Goal: Transaction & Acquisition: Purchase product/service

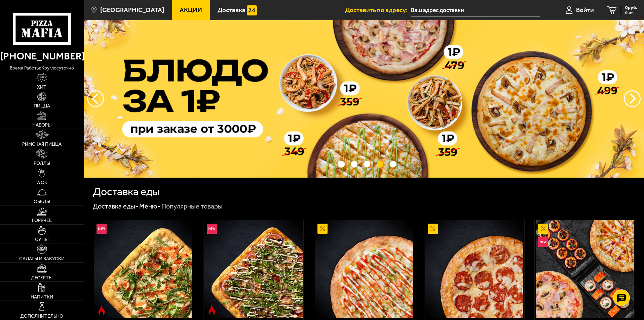
click at [438, 10] on input "text" at bounding box center [475, 10] width 129 height 12
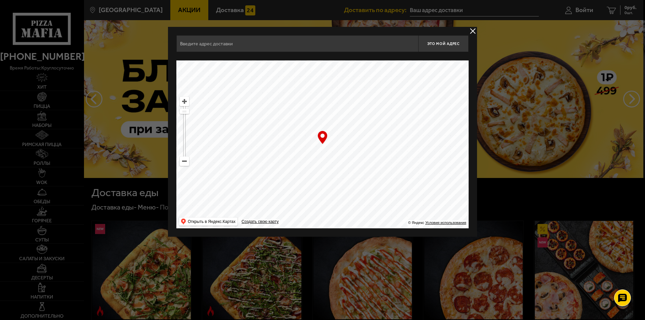
drag, startPoint x: 272, startPoint y: 106, endPoint x: 442, endPoint y: 196, distance: 192.9
click at [442, 196] on ymaps at bounding box center [322, 145] width 292 height 168
drag, startPoint x: 275, startPoint y: 122, endPoint x: 448, endPoint y: 213, distance: 196.2
click at [448, 213] on ymaps at bounding box center [322, 145] width 292 height 168
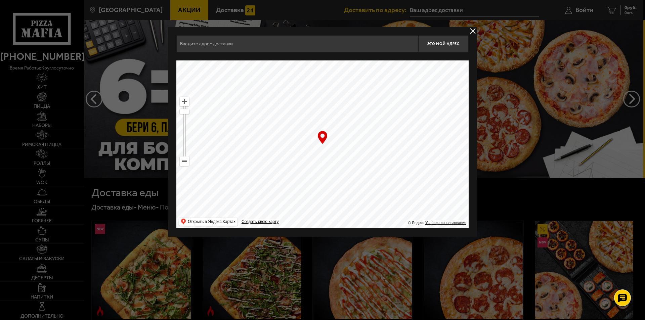
drag, startPoint x: 281, startPoint y: 144, endPoint x: 465, endPoint y: 204, distance: 193.5
click at [465, 204] on ymaps at bounding box center [322, 145] width 292 height 168
drag, startPoint x: 315, startPoint y: 147, endPoint x: 402, endPoint y: 173, distance: 90.9
click at [402, 173] on ymaps at bounding box center [322, 145] width 292 height 168
drag, startPoint x: 304, startPoint y: 177, endPoint x: 300, endPoint y: 164, distance: 13.7
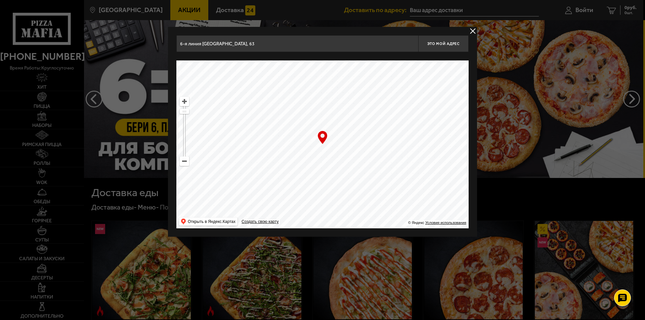
click at [300, 164] on ymaps at bounding box center [322, 145] width 292 height 168
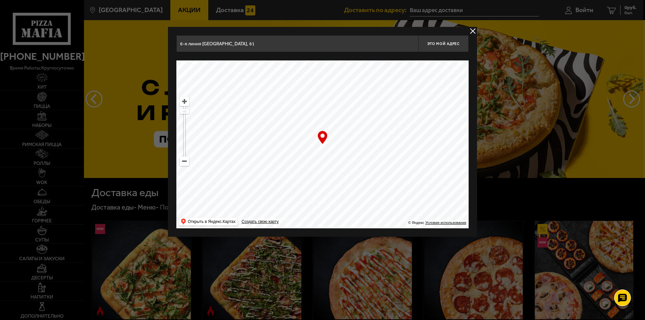
drag, startPoint x: 294, startPoint y: 171, endPoint x: 371, endPoint y: 148, distance: 80.4
click at [371, 148] on ymaps at bounding box center [322, 145] width 292 height 168
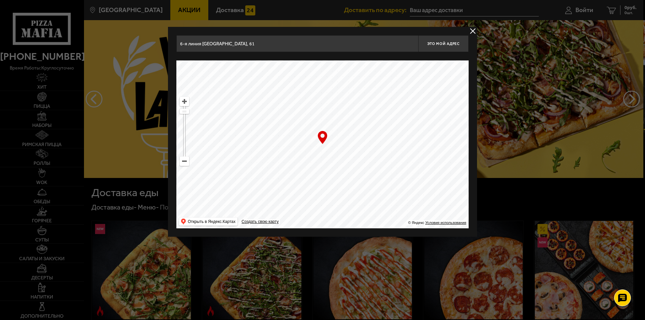
drag, startPoint x: 266, startPoint y: 147, endPoint x: 469, endPoint y: 108, distance: 206.4
click at [469, 108] on ymaps at bounding box center [322, 145] width 292 height 168
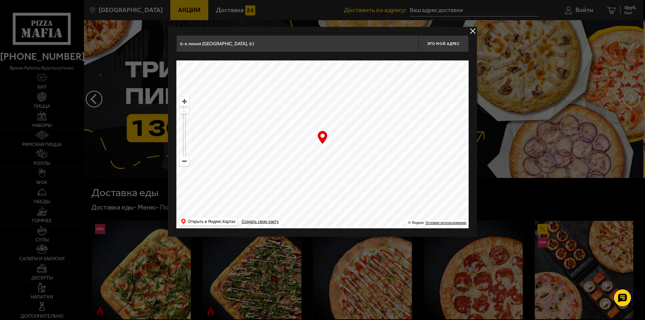
drag, startPoint x: 306, startPoint y: 152, endPoint x: 306, endPoint y: 163, distance: 11.4
click at [306, 163] on ymaps at bounding box center [322, 145] width 292 height 168
click at [185, 102] on ymaps at bounding box center [184, 101] width 9 height 9
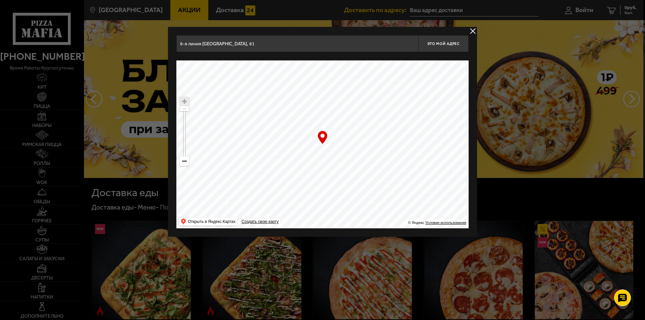
drag, startPoint x: 288, startPoint y: 160, endPoint x: 280, endPoint y: 182, distance: 23.3
click at [280, 182] on ymaps at bounding box center [322, 145] width 292 height 168
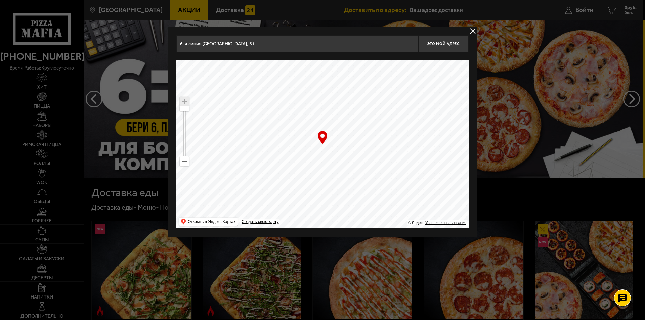
drag, startPoint x: 337, startPoint y: 131, endPoint x: 341, endPoint y: 127, distance: 6.0
click at [341, 127] on ymaps at bounding box center [322, 145] width 292 height 168
type input "[STREET_ADDRESS]"
click at [321, 146] on ymaps at bounding box center [322, 145] width 292 height 168
click at [323, 137] on div "… © Яндекс Условия использования Открыть в Яндекс.Картах Создать свою карту" at bounding box center [322, 145] width 292 height 168
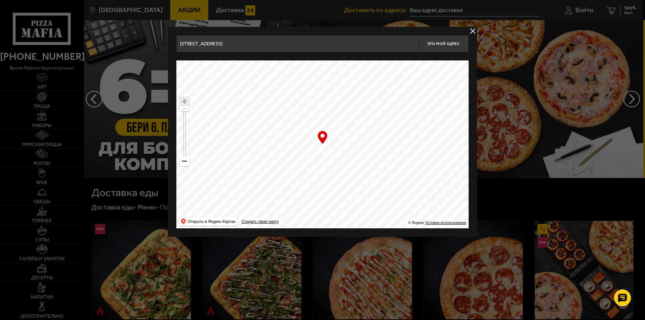
click at [322, 150] on ymaps at bounding box center [322, 145] width 292 height 168
drag, startPoint x: 327, startPoint y: 153, endPoint x: 327, endPoint y: 149, distance: 4.7
click at [327, 149] on ymaps at bounding box center [322, 145] width 292 height 168
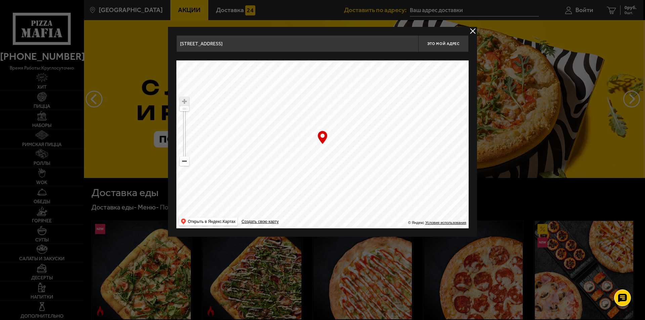
click at [323, 144] on div "… © Яндекс Условия использования Открыть в Яндекс.Картах Создать свою карту" at bounding box center [322, 145] width 292 height 168
click at [445, 45] on span "Это мой адрес" at bounding box center [444, 44] width 32 height 4
type input "[STREET_ADDRESS]"
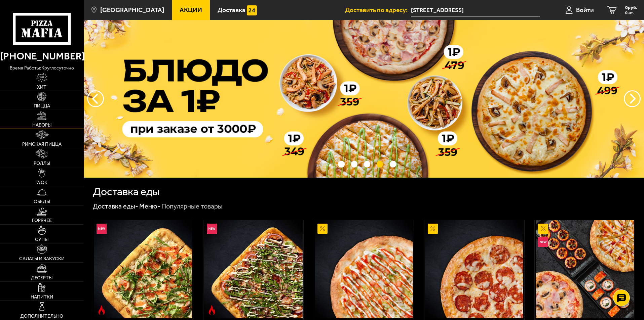
click at [47, 115] on link "Наборы" at bounding box center [42, 119] width 84 height 19
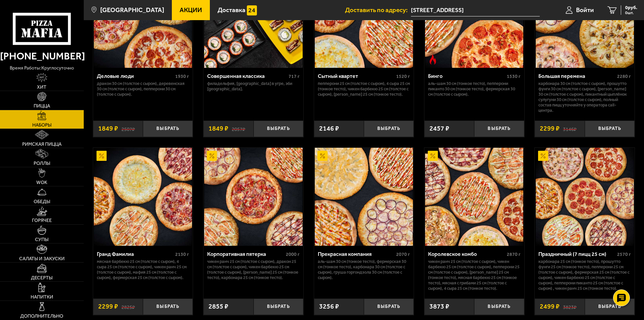
scroll to position [807, 0]
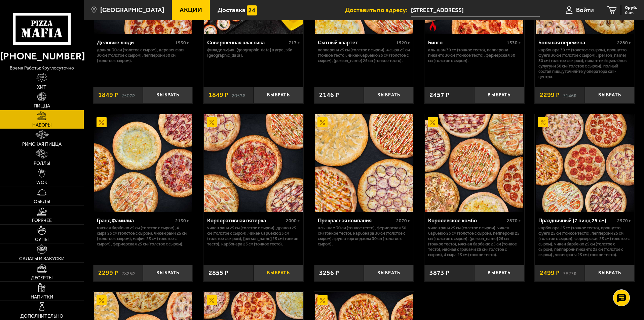
click at [282, 277] on button "Выбрать" at bounding box center [278, 273] width 50 height 16
click at [50, 102] on link "Пицца" at bounding box center [42, 100] width 84 height 19
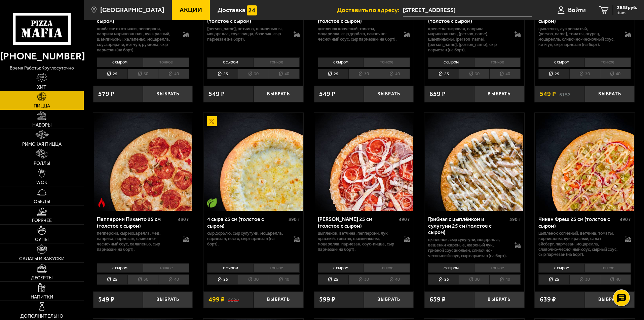
scroll to position [437, 0]
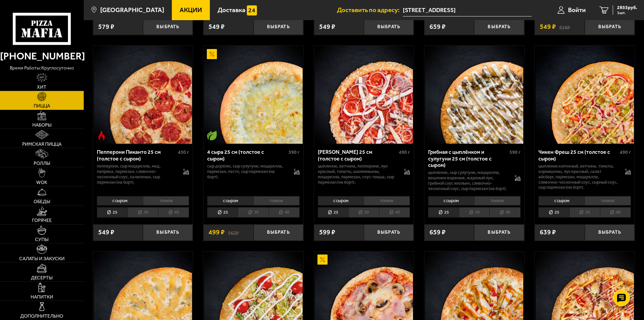
click at [236, 206] on li "с сыром" at bounding box center [230, 200] width 46 height 9
click at [229, 217] on li "25" at bounding box center [222, 212] width 31 height 10
click at [271, 237] on button "Выбрать" at bounding box center [278, 233] width 50 height 16
click at [606, 8] on icon "2" at bounding box center [603, 10] width 9 height 8
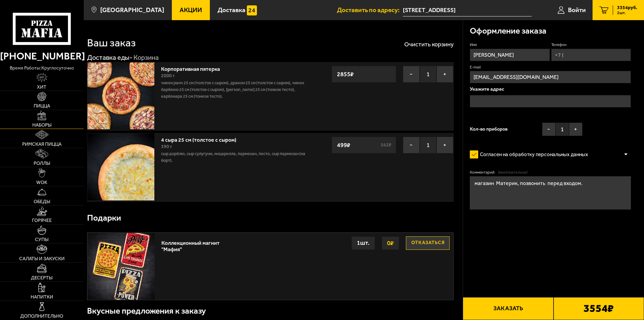
click at [48, 119] on link "Наборы" at bounding box center [42, 119] width 84 height 19
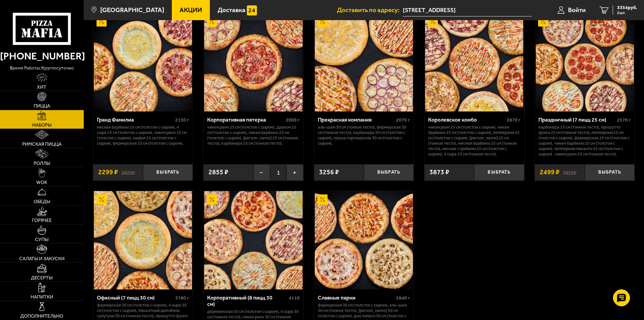
scroll to position [874, 0]
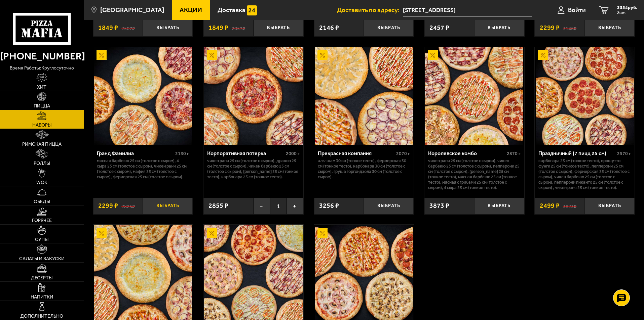
click at [171, 207] on button "Выбрать" at bounding box center [168, 206] width 50 height 16
click at [45, 99] on img at bounding box center [41, 96] width 9 height 9
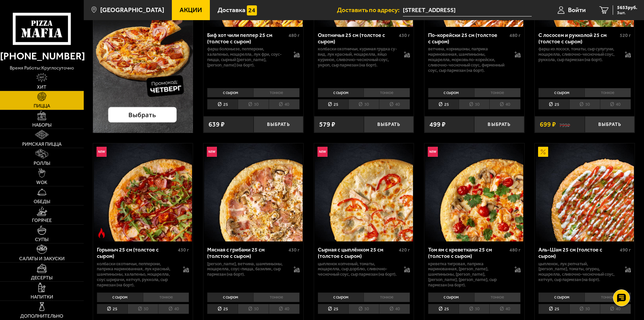
scroll to position [202, 0]
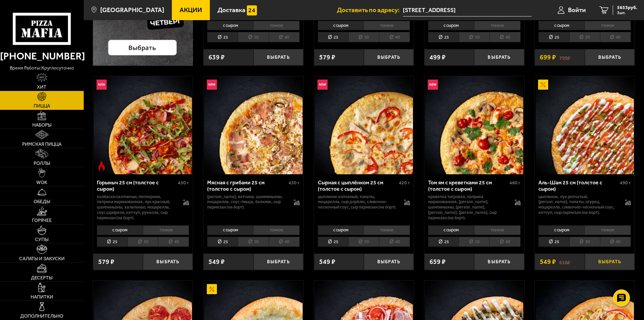
click at [604, 263] on button "Выбрать" at bounding box center [610, 262] width 50 height 16
click at [622, 14] on span "4 шт." at bounding box center [627, 13] width 20 height 4
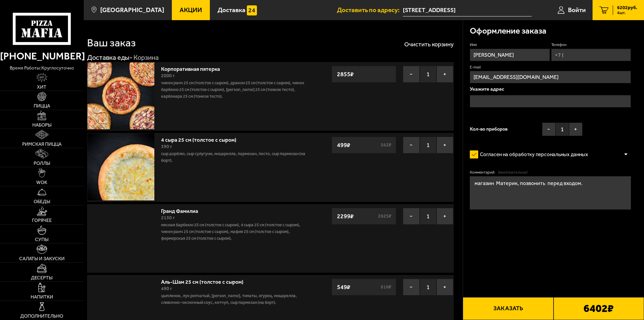
type input "[STREET_ADDRESS]"
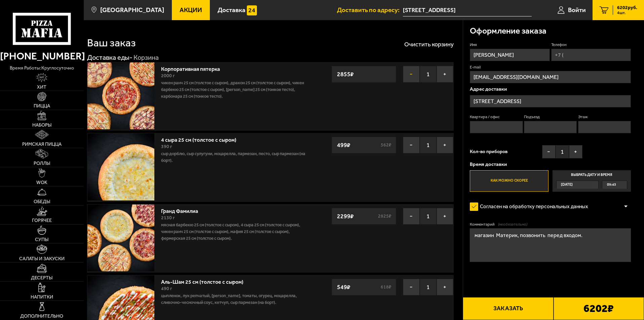
click at [408, 75] on button "−" at bounding box center [411, 74] width 17 height 17
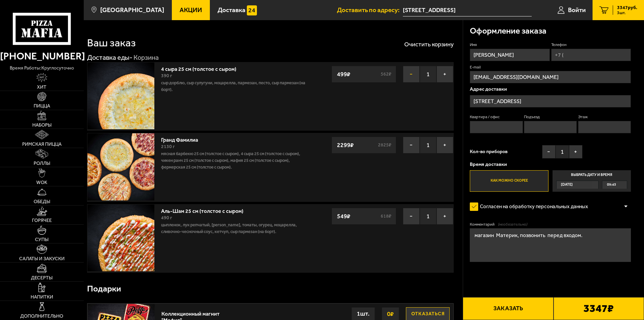
click at [407, 76] on button "−" at bounding box center [411, 74] width 17 height 17
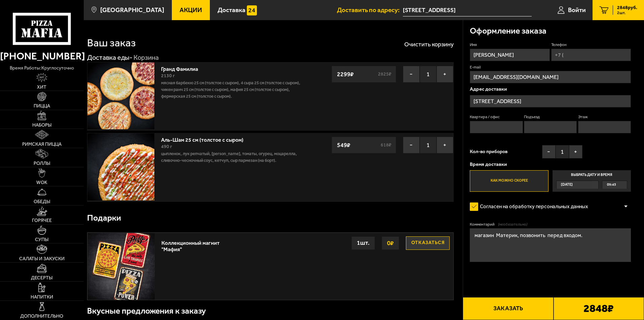
scroll to position [67, 0]
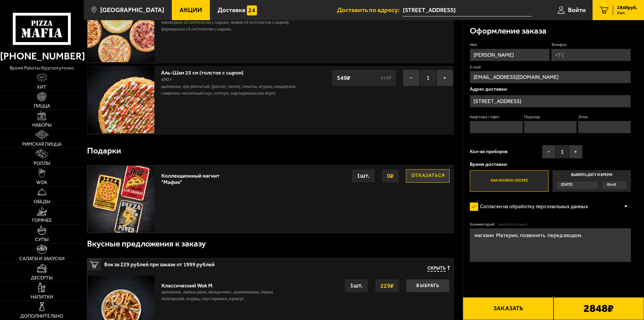
click at [415, 177] on button "Отказаться" at bounding box center [428, 175] width 44 height 13
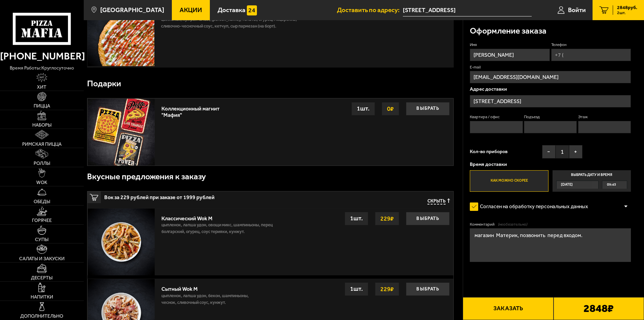
scroll to position [202, 0]
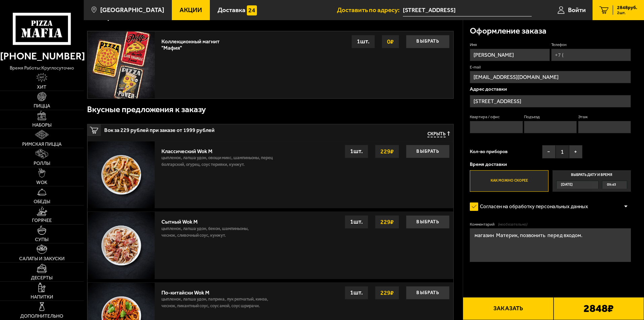
click at [438, 135] on span "Скрыть" at bounding box center [436, 134] width 18 height 6
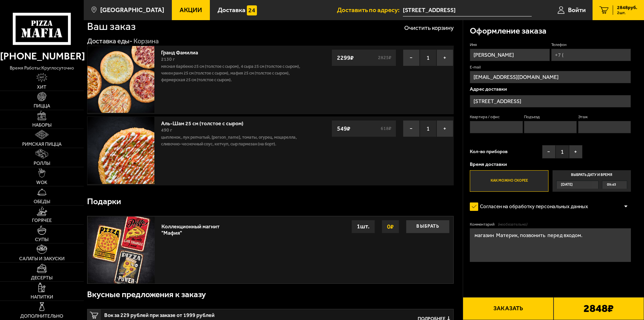
scroll to position [0, 0]
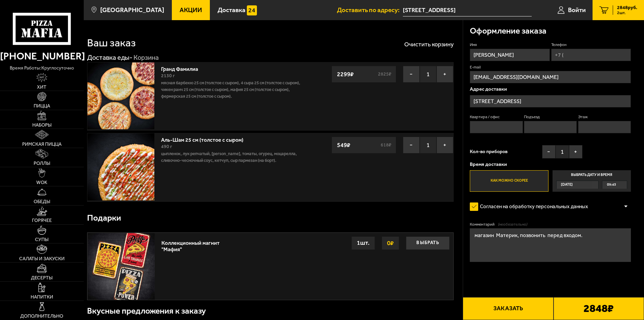
drag, startPoint x: 571, startPoint y: 53, endPoint x: 589, endPoint y: 56, distance: 18.1
click at [571, 53] on input "Телефон" at bounding box center [591, 55] width 80 height 12
type input "[PHONE_NUMBER]"
click at [505, 124] on input "Квартира / офис" at bounding box center [496, 127] width 53 height 12
type input "1"
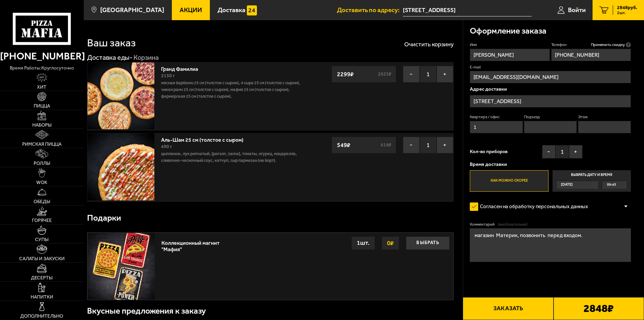
click at [557, 129] on input "Подъезд" at bounding box center [550, 127] width 53 height 12
type input "1"
click at [594, 127] on input "Этаж" at bounding box center [604, 127] width 53 height 12
type input "1"
click at [607, 154] on div "Имя [PERSON_NAME] Телефон Применить скидку Вы будете зарегистрированы автоматич…" at bounding box center [550, 117] width 161 height 150
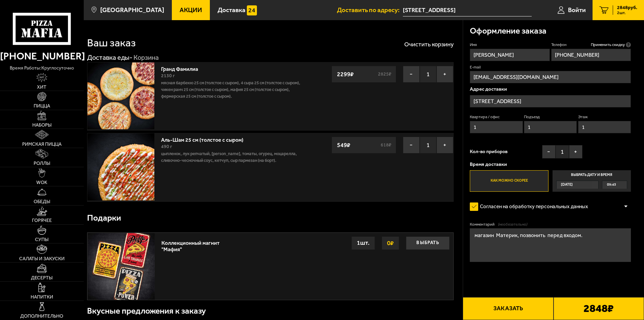
click at [611, 185] on span "09:45" at bounding box center [611, 185] width 9 height 8
click at [0, 0] on input "Выбрать дату и время [DATE] 09:45" at bounding box center [0, 0] width 0 height 0
click at [623, 185] on div "09:45" at bounding box center [614, 185] width 25 height 8
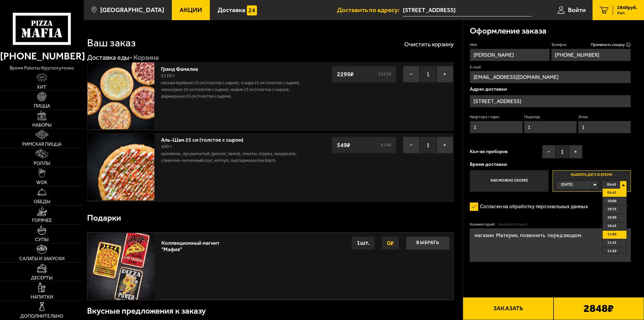
scroll to position [34, 0]
click at [617, 211] on li "11:15" at bounding box center [614, 210] width 24 height 8
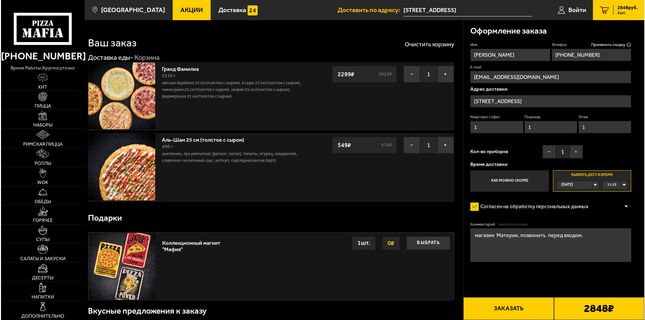
scroll to position [101, 0]
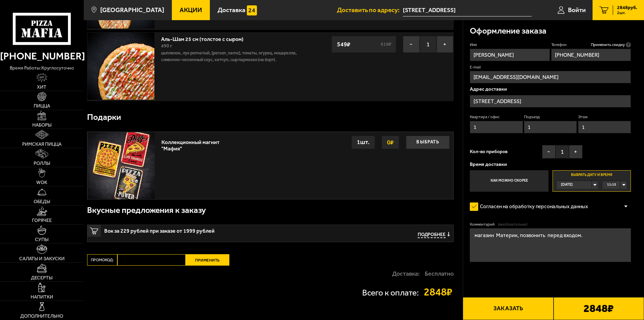
click at [515, 306] on button "Заказать" at bounding box center [508, 309] width 90 height 23
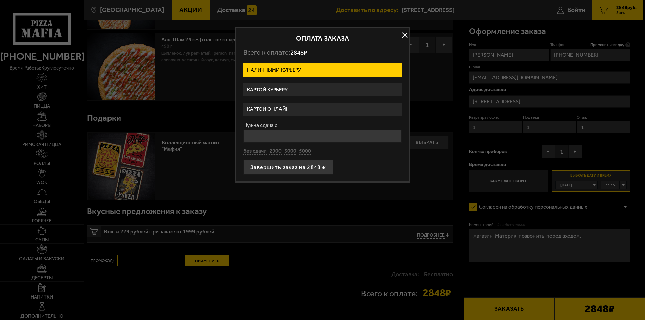
click at [277, 89] on label "Картой курьеру" at bounding box center [322, 89] width 159 height 13
click at [0, 0] on input "Картой курьеру" at bounding box center [0, 0] width 0 height 0
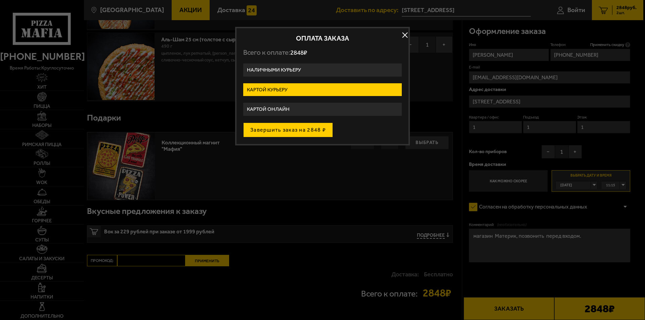
click at [313, 133] on button "Завершить заказ на 2848 ₽" at bounding box center [288, 130] width 90 height 15
